Goal: Entertainment & Leisure: Consume media (video, audio)

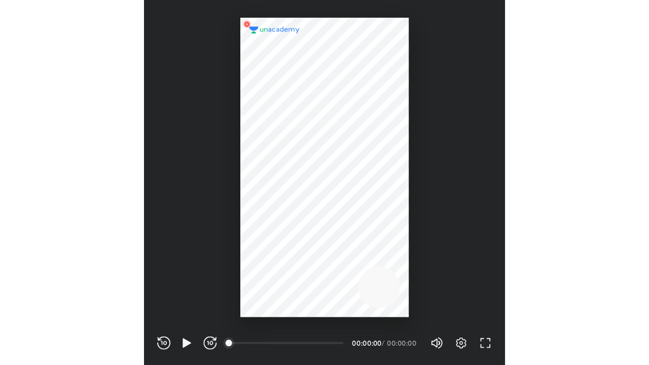
scroll to position [336, 333]
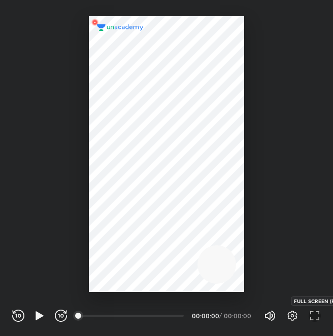
click at [310, 317] on icon "button" at bounding box center [314, 316] width 12 height 12
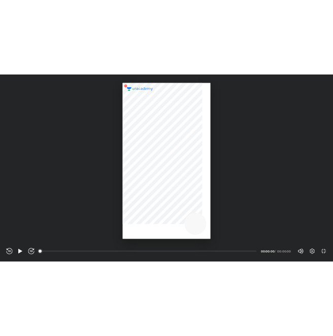
scroll to position [365, 649]
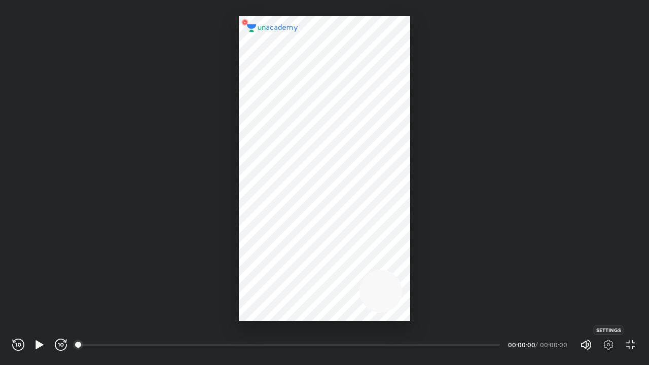
click at [332, 336] on icon "button" at bounding box center [609, 345] width 12 height 12
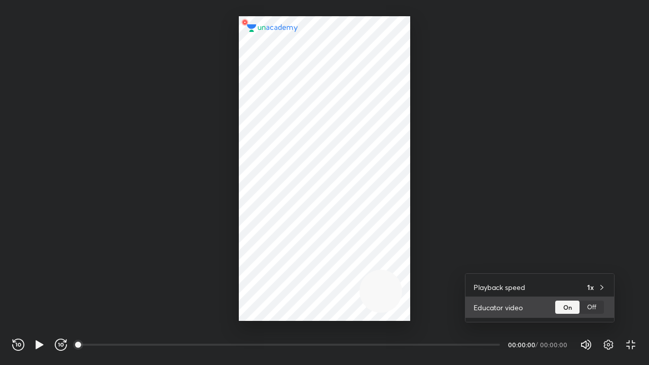
click at [332, 305] on div "Off" at bounding box center [592, 307] width 24 height 13
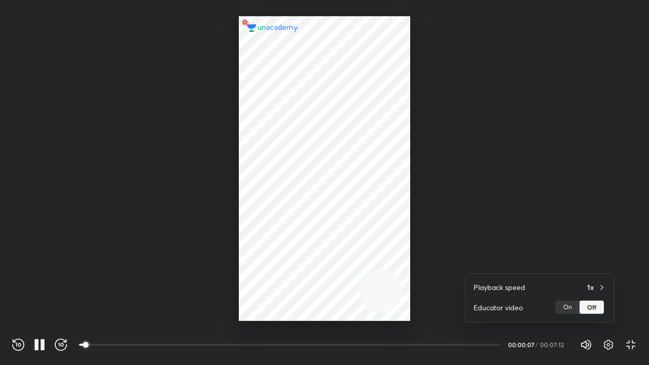
click at [308, 241] on div at bounding box center [324, 182] width 649 height 365
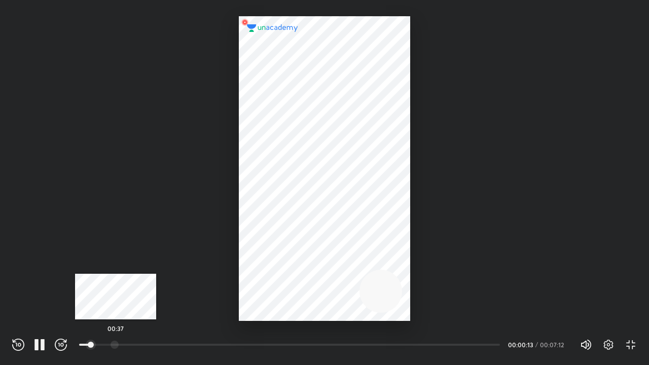
click at [116, 336] on div at bounding box center [115, 345] width 8 height 8
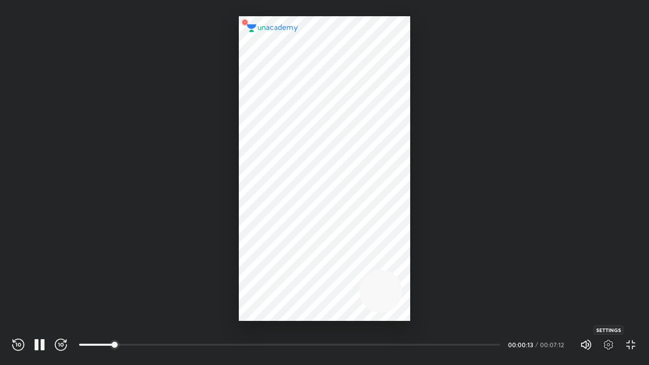
click at [332, 336] on icon "button" at bounding box center [609, 345] width 12 height 12
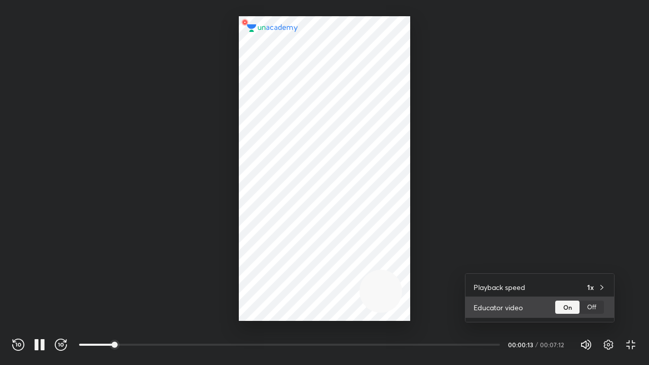
click at [332, 310] on div "Off" at bounding box center [592, 307] width 24 height 13
click at [332, 235] on div at bounding box center [324, 182] width 649 height 365
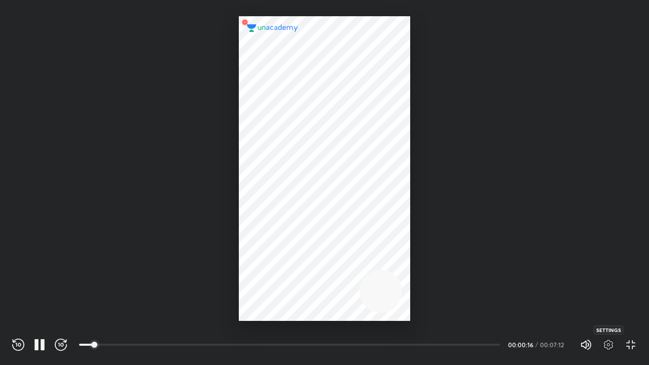
click at [332, 336] on icon "button" at bounding box center [609, 345] width 12 height 12
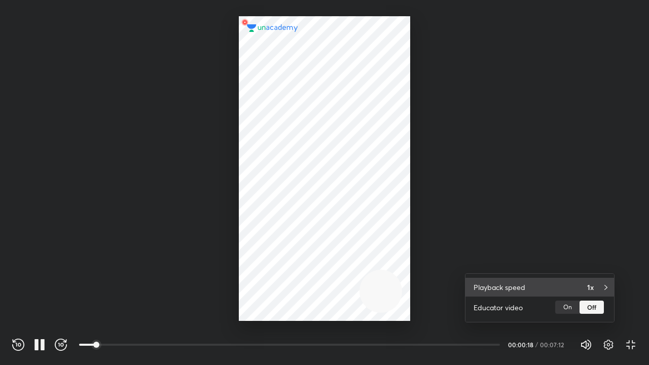
click at [332, 284] on div "Playback speed 1x" at bounding box center [540, 287] width 149 height 19
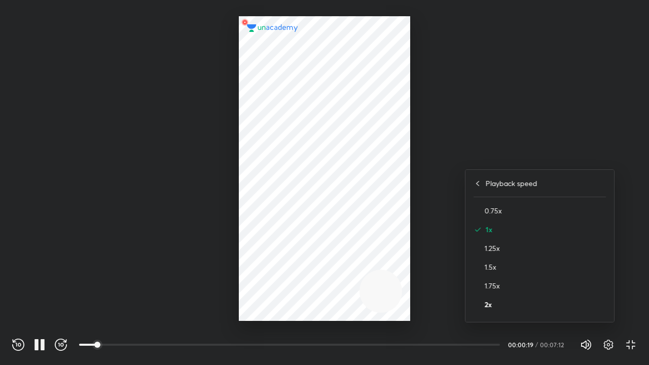
click at [332, 304] on h4 "2x" at bounding box center [545, 304] width 121 height 11
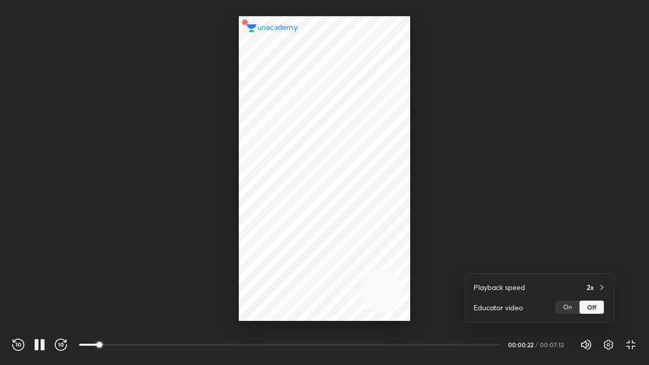
click at [332, 199] on div at bounding box center [324, 182] width 649 height 365
click at [193, 204] on div at bounding box center [324, 160] width 649 height 321
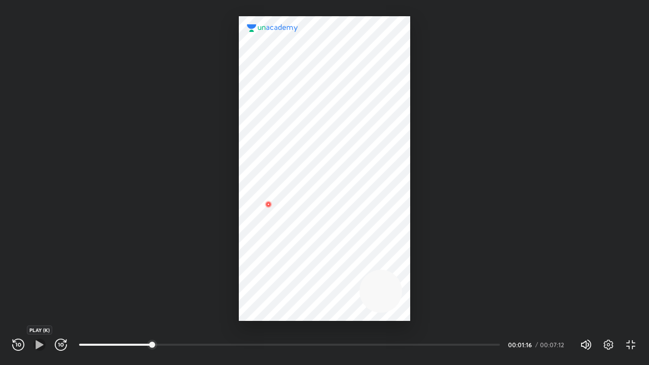
click at [40, 336] on icon "button" at bounding box center [39, 345] width 12 height 12
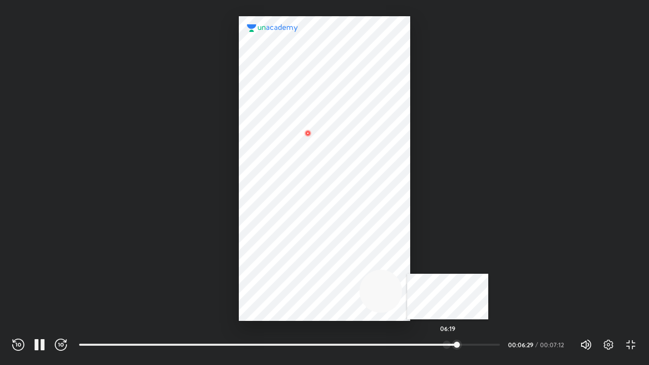
click at [332, 336] on div at bounding box center [447, 345] width 8 height 8
click at [332, 336] on div at bounding box center [431, 345] width 8 height 8
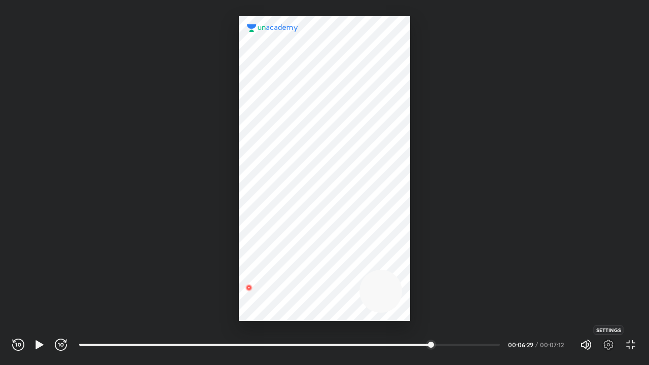
click at [332, 336] on icon "button" at bounding box center [609, 345] width 12 height 12
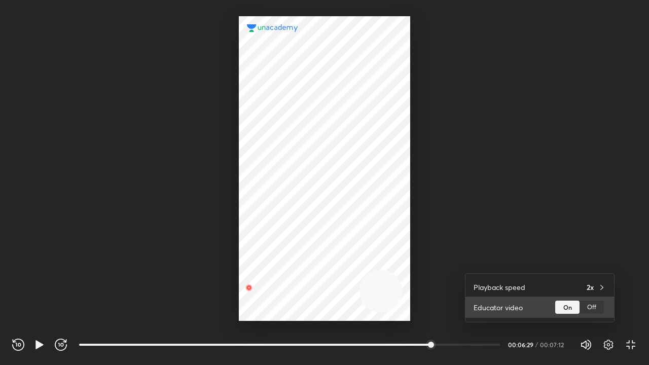
click at [332, 308] on div "Off" at bounding box center [592, 307] width 24 height 13
click at [332, 234] on div at bounding box center [324, 182] width 649 height 365
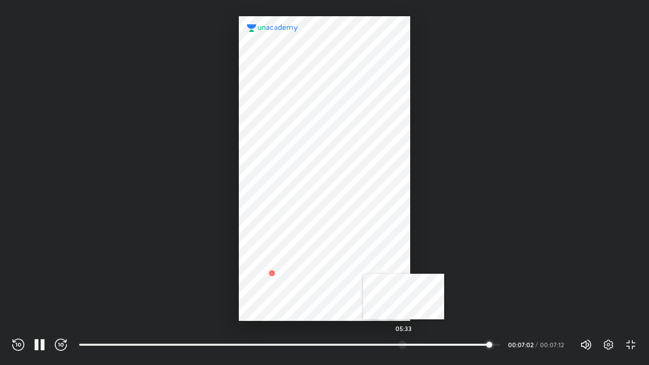
click at [332, 336] on div at bounding box center [403, 345] width 8 height 8
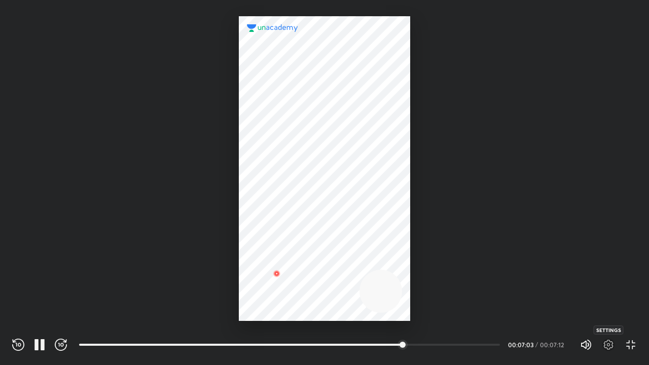
click at [332, 336] on icon "button" at bounding box center [609, 345] width 12 height 12
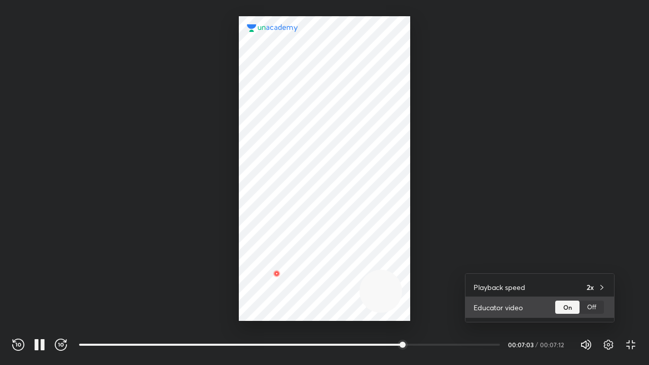
click at [332, 317] on div "Educator video On Off" at bounding box center [540, 307] width 149 height 21
click at [332, 310] on div "Off" at bounding box center [592, 307] width 24 height 13
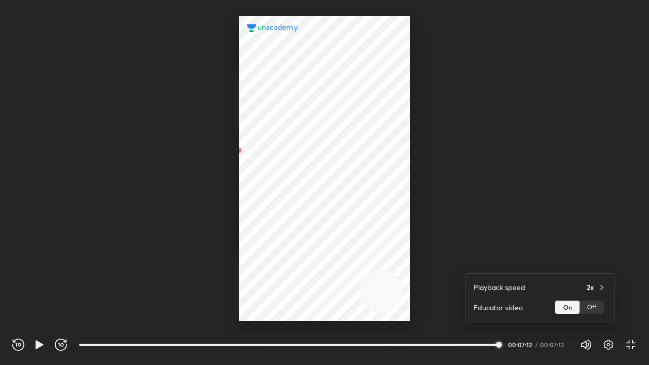
click at [332, 336] on div at bounding box center [324, 182] width 649 height 365
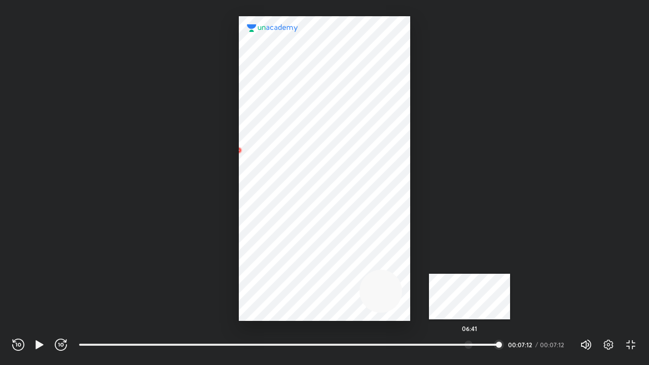
click at [332, 336] on div at bounding box center [469, 345] width 8 height 8
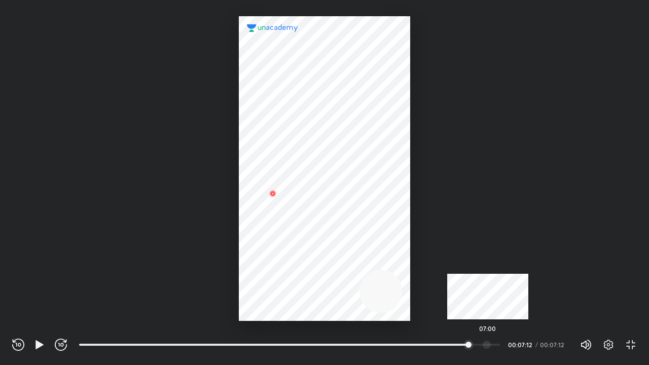
click at [332, 336] on div at bounding box center [487, 345] width 8 height 8
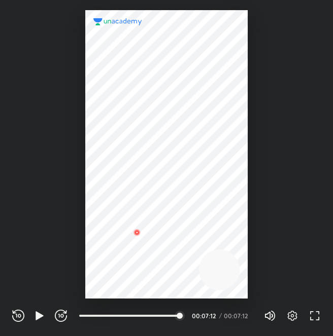
scroll to position [336, 333]
